Goal: Task Accomplishment & Management: Use online tool/utility

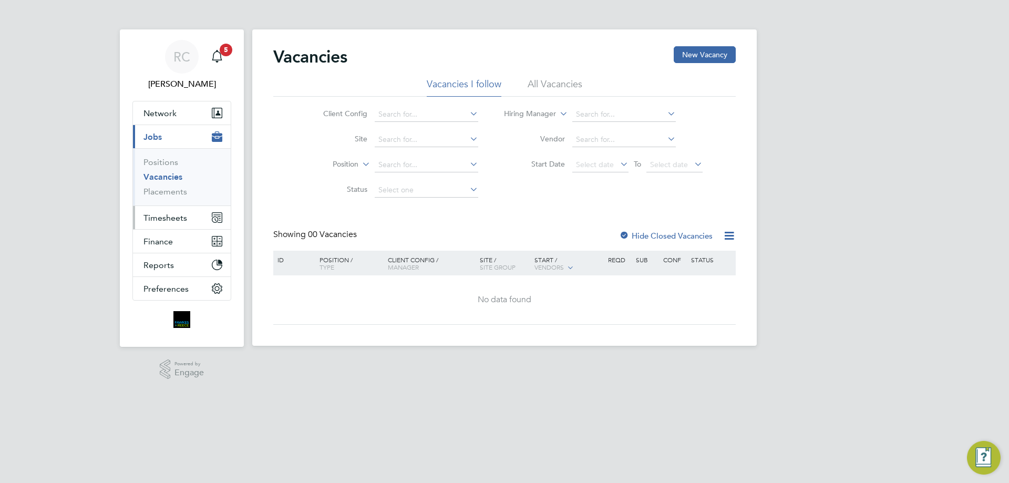
click at [174, 219] on span "Timesheets" at bounding box center [165, 218] width 44 height 10
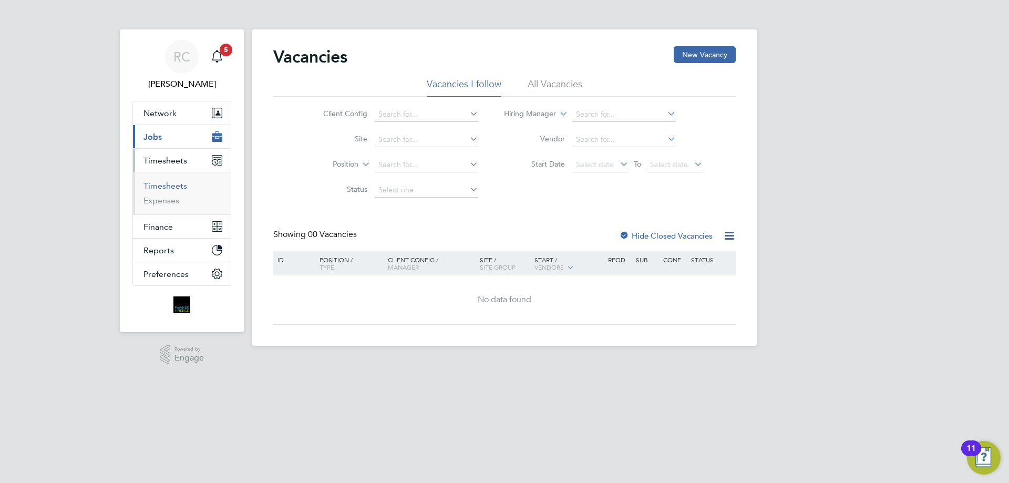
click at [168, 181] on link "Timesheets" at bounding box center [165, 186] width 44 height 10
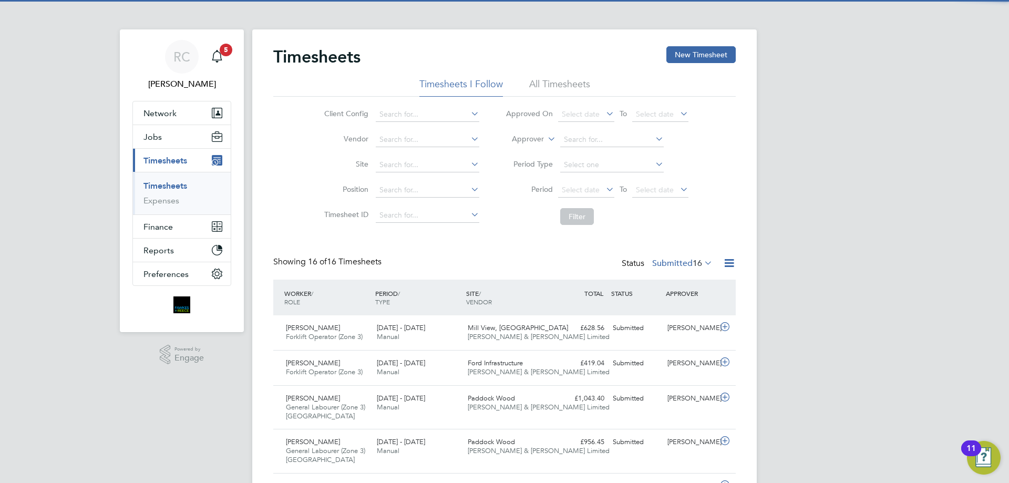
click at [539, 84] on li "All Timesheets" at bounding box center [559, 87] width 61 height 19
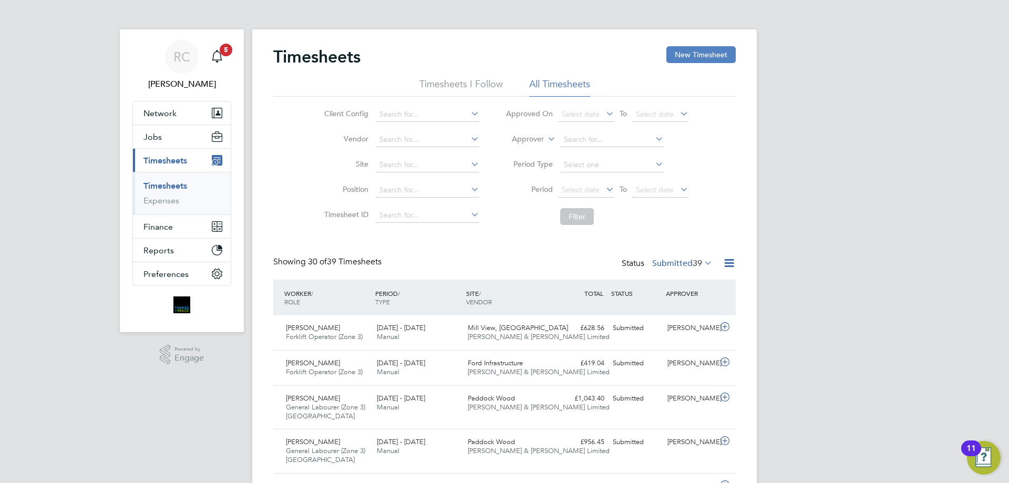
click at [693, 55] on button "New Timesheet" at bounding box center [700, 54] width 69 height 17
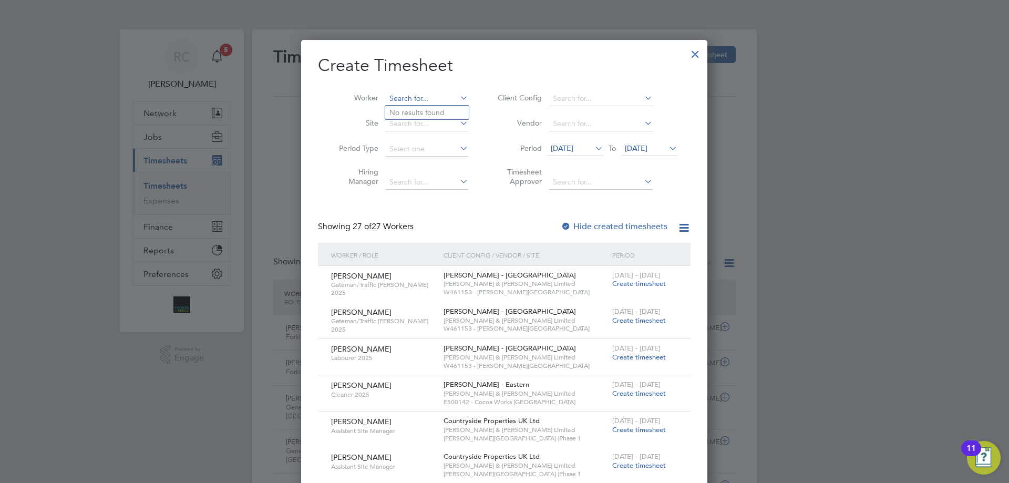
click at [431, 102] on input at bounding box center [427, 98] width 82 height 15
click at [426, 113] on li "Dariu sz [PERSON_NAME]" at bounding box center [433, 113] width 96 height 14
type input "[PERSON_NAME]"
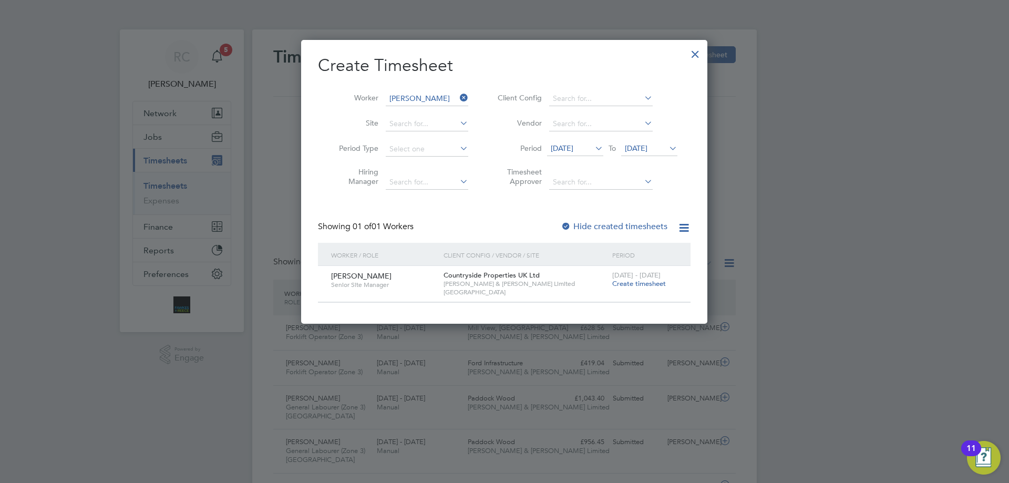
click at [565, 222] on div at bounding box center [565, 227] width 11 height 11
click at [663, 142] on div "[DATE] To [DATE]" at bounding box center [612, 149] width 130 height 15
click at [667, 151] on icon at bounding box center [667, 148] width 0 height 15
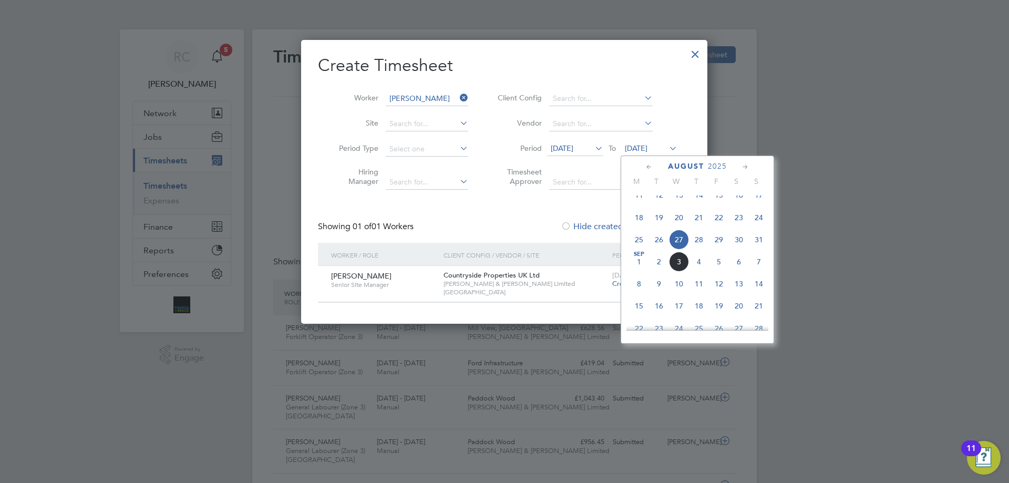
click at [757, 243] on span "31" at bounding box center [759, 240] width 20 height 20
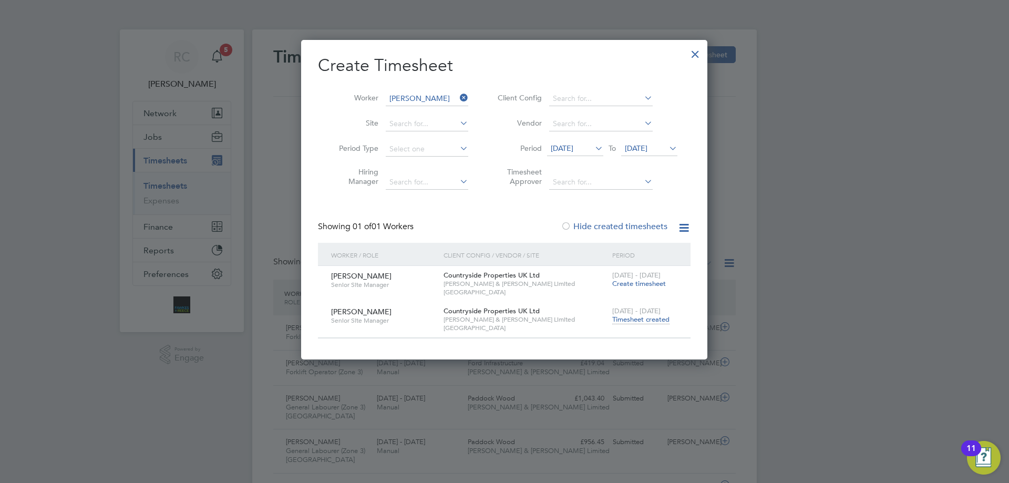
click at [642, 321] on span "Timesheet created" at bounding box center [640, 319] width 57 height 9
